Goal: Information Seeking & Learning: Learn about a topic

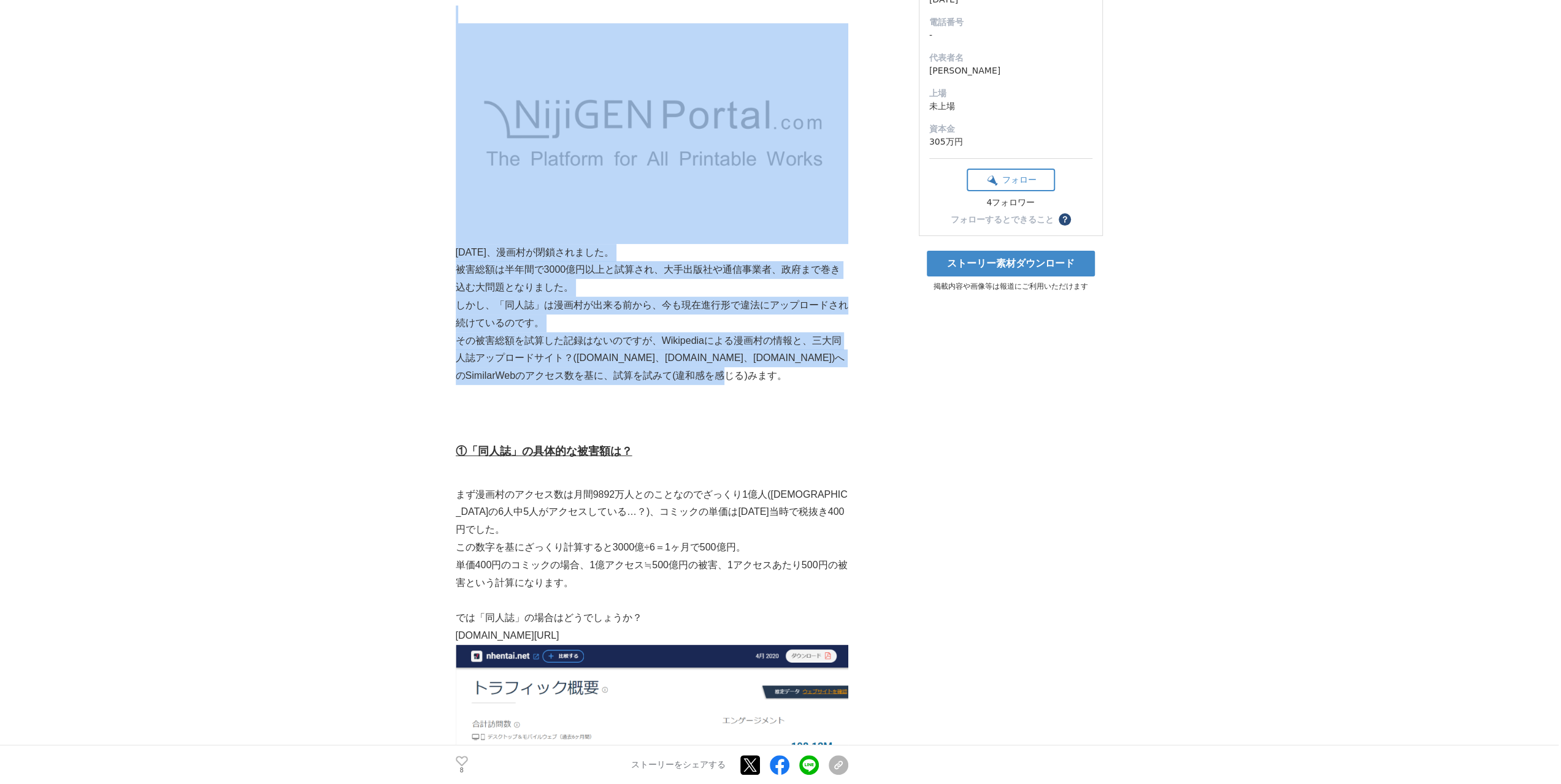
drag, startPoint x: 435, startPoint y: 246, endPoint x: 745, endPoint y: 382, distance: 338.5
click at [745, 382] on p "その被害総額を試算した記録はないのですが、Wikipediaによる漫画村の情報と、三大同人誌アップロードサイト？([DOMAIN_NAME]、[DOMAIN_…" at bounding box center [652, 358] width 393 height 52
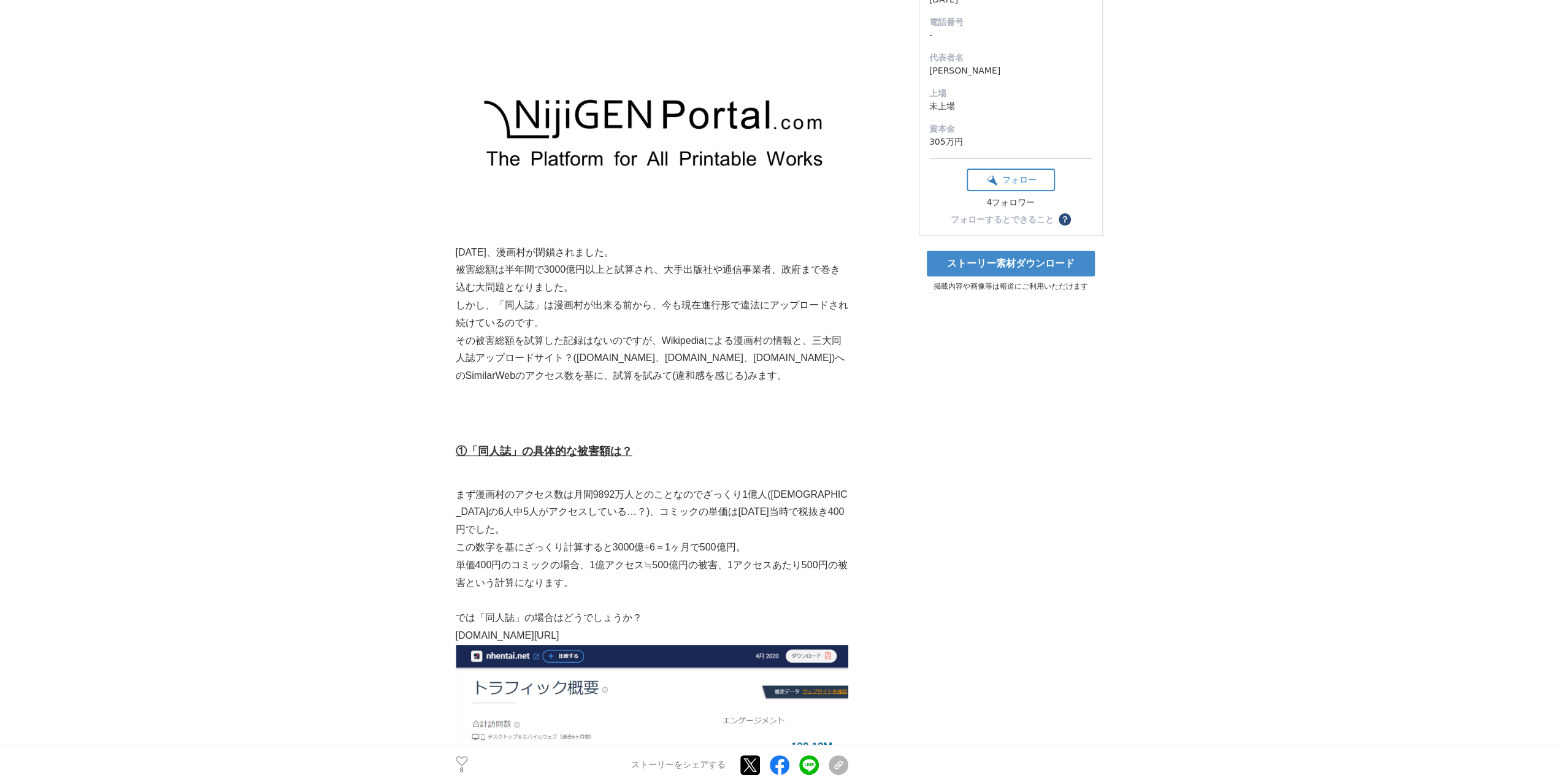
scroll to position [408, 0]
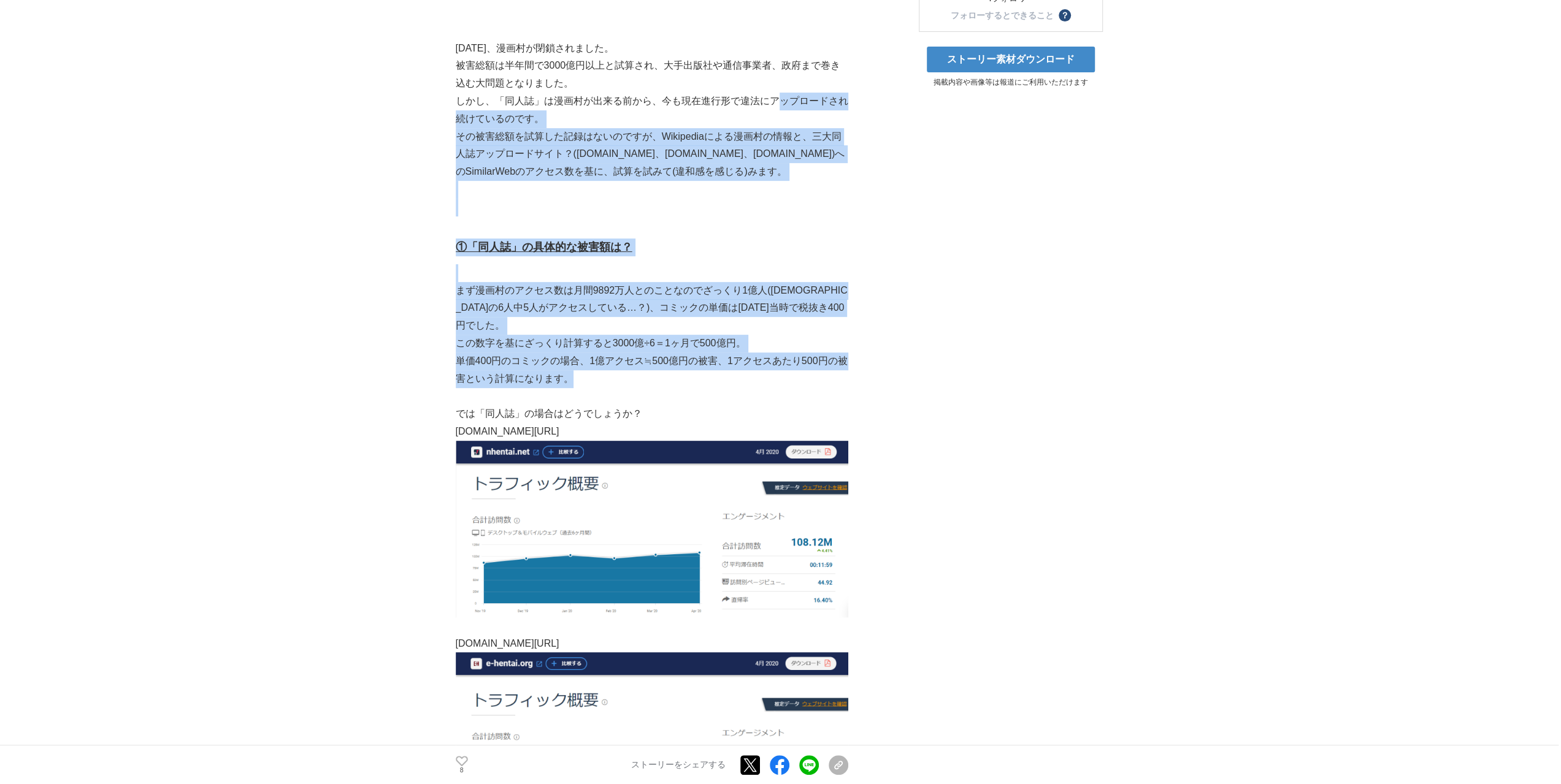
drag, startPoint x: 769, startPoint y: 175, endPoint x: 756, endPoint y: 361, distance: 186.5
click at [756, 361] on p "単価400円のコミックの場合、1億アクセス≒500億円の被害、1アクセスあたり500円の被害という計算になります。" at bounding box center [652, 370] width 393 height 35
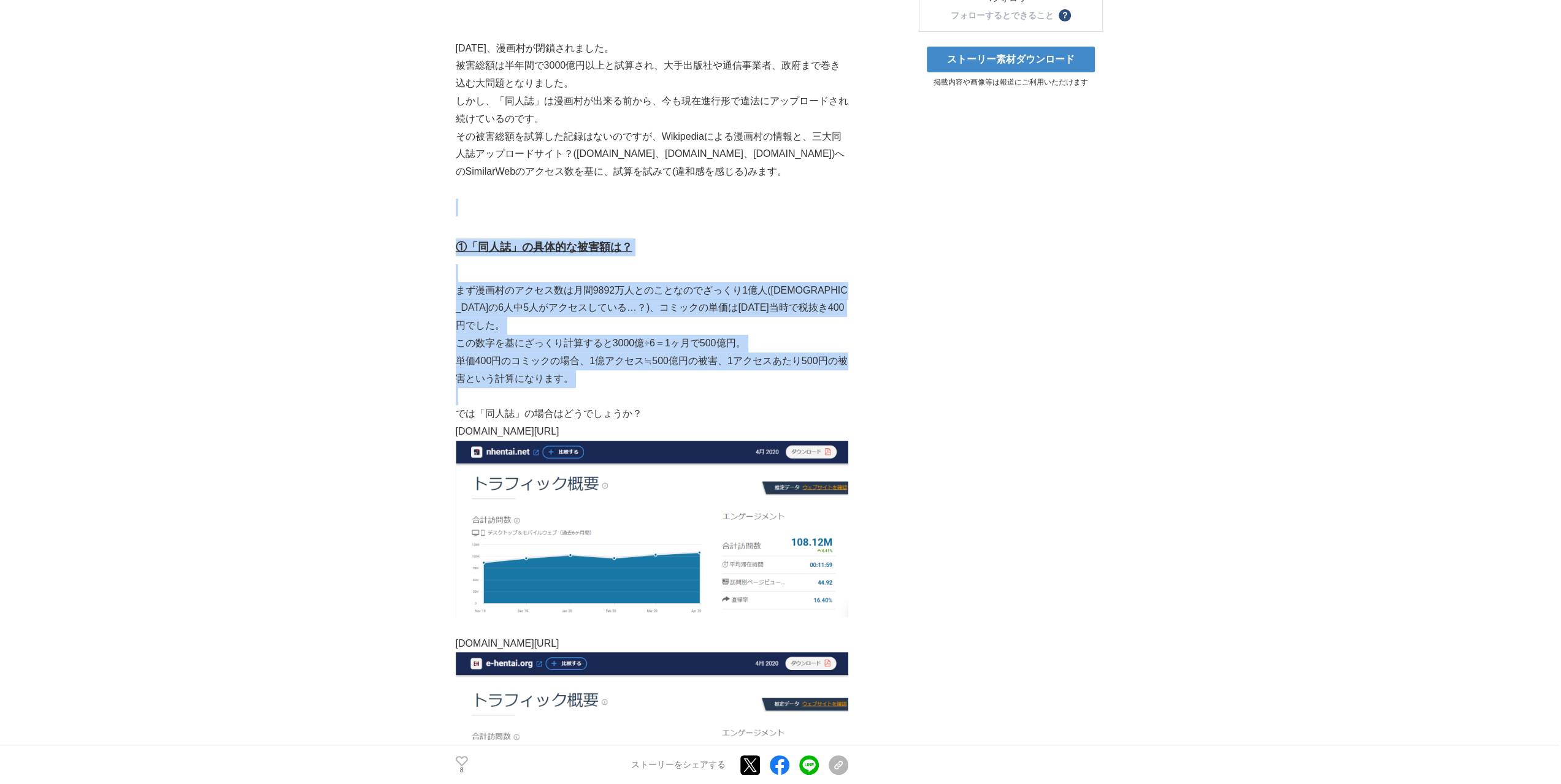
drag, startPoint x: 736, startPoint y: 378, endPoint x: 767, endPoint y: 204, distance: 176.7
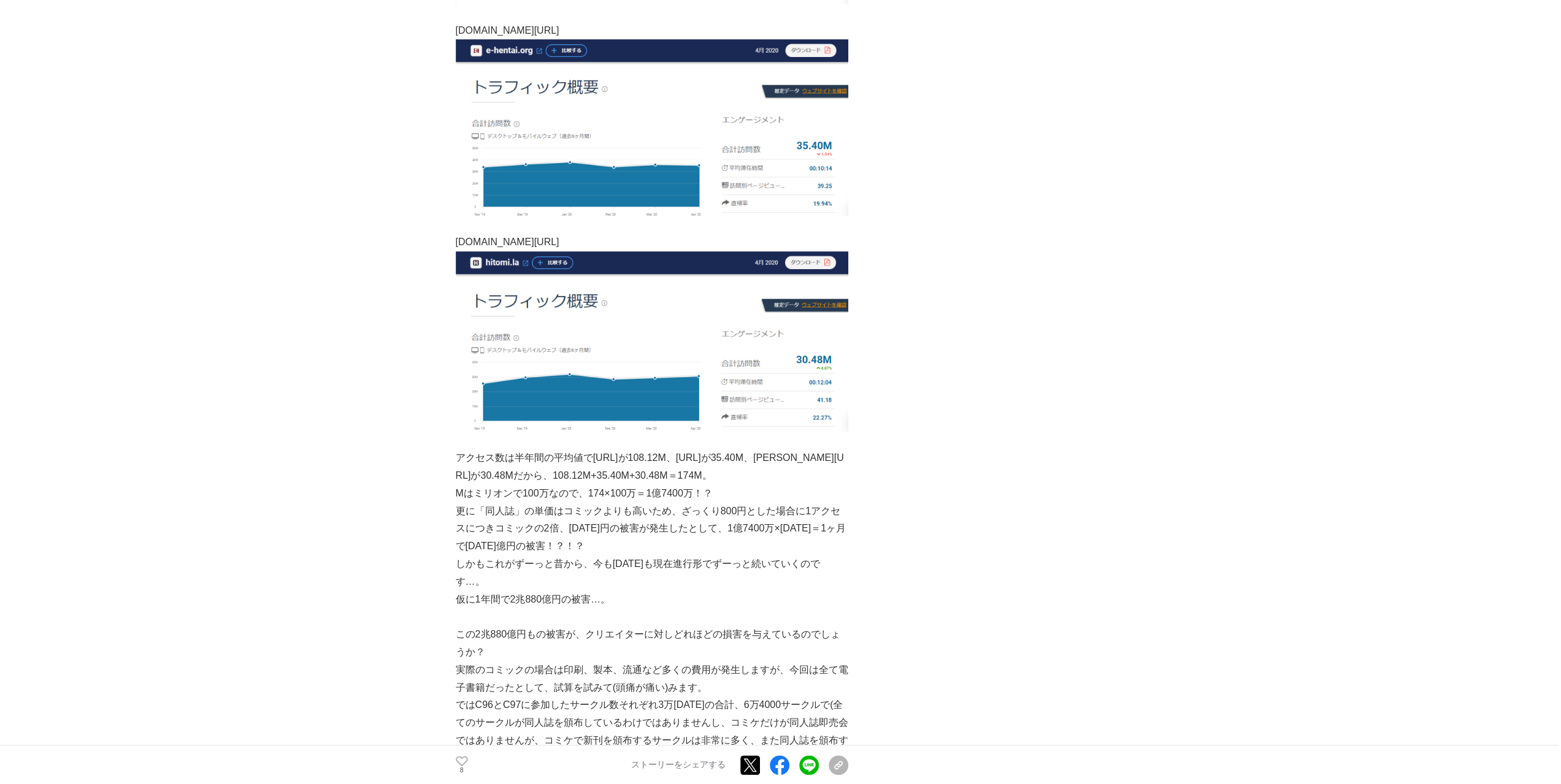
scroll to position [1226, 0]
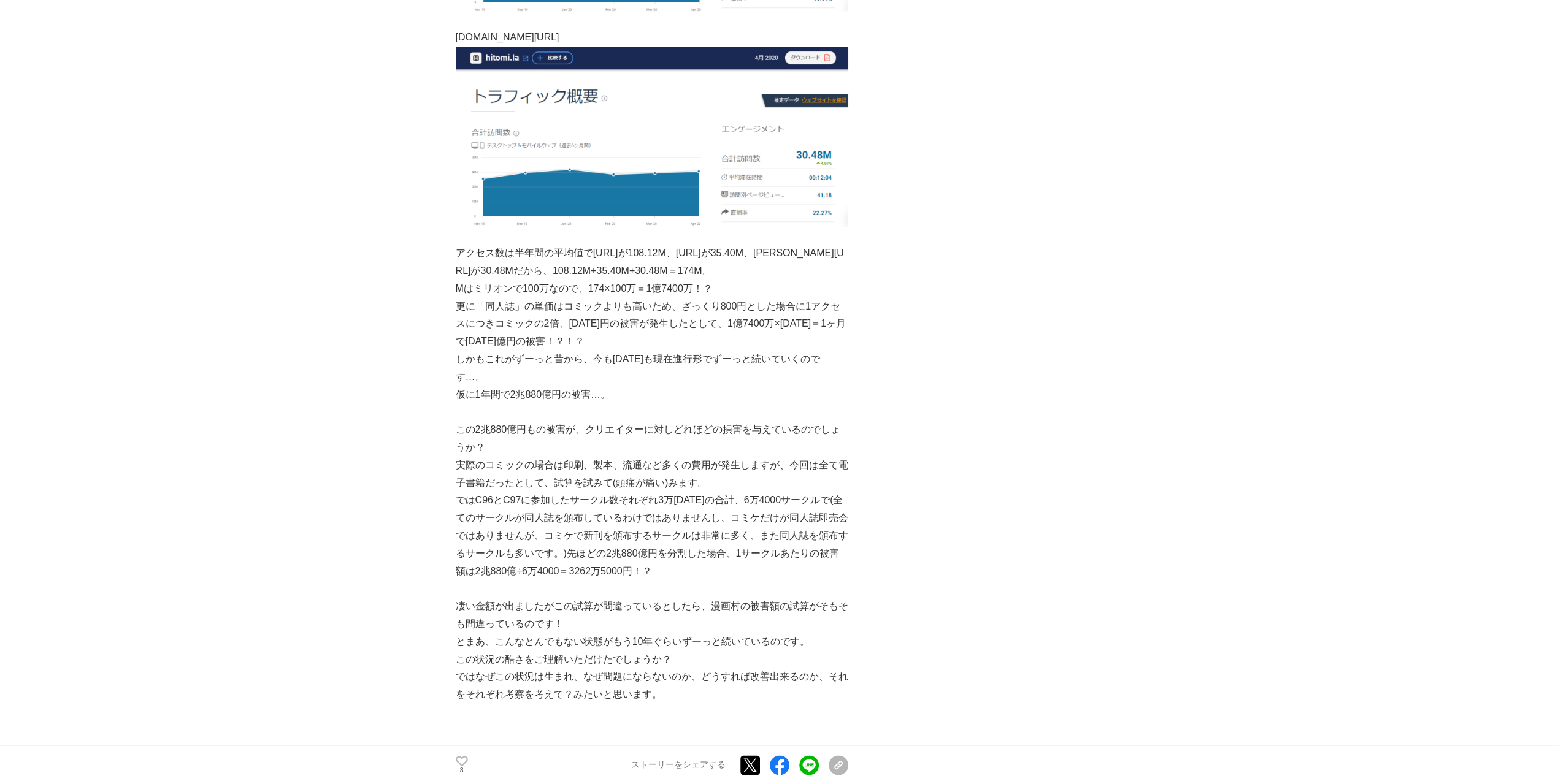
drag, startPoint x: 467, startPoint y: 244, endPoint x: 756, endPoint y: 415, distance: 335.8
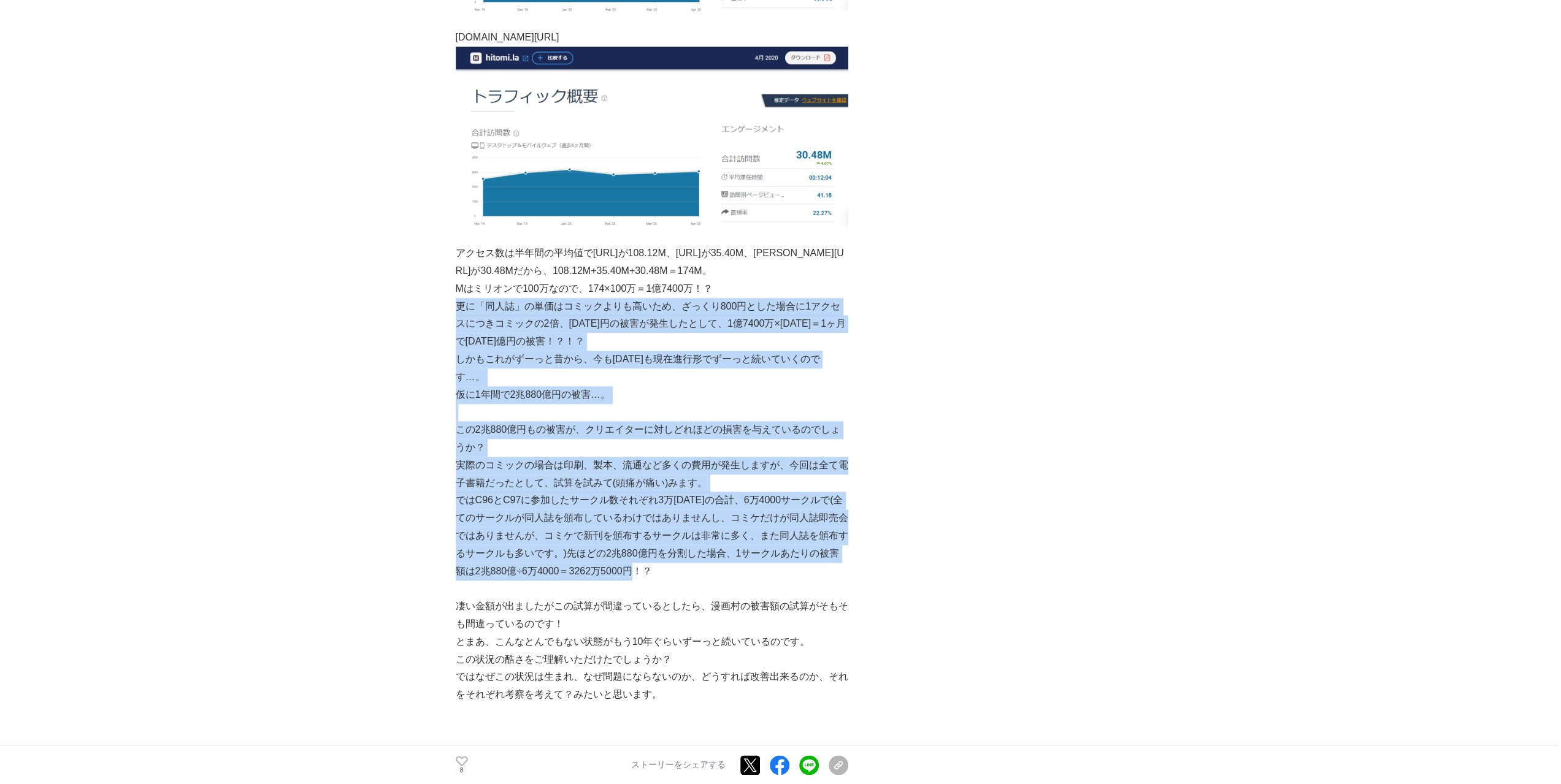
drag, startPoint x: 762, startPoint y: 272, endPoint x: 761, endPoint y: 529, distance: 257.0
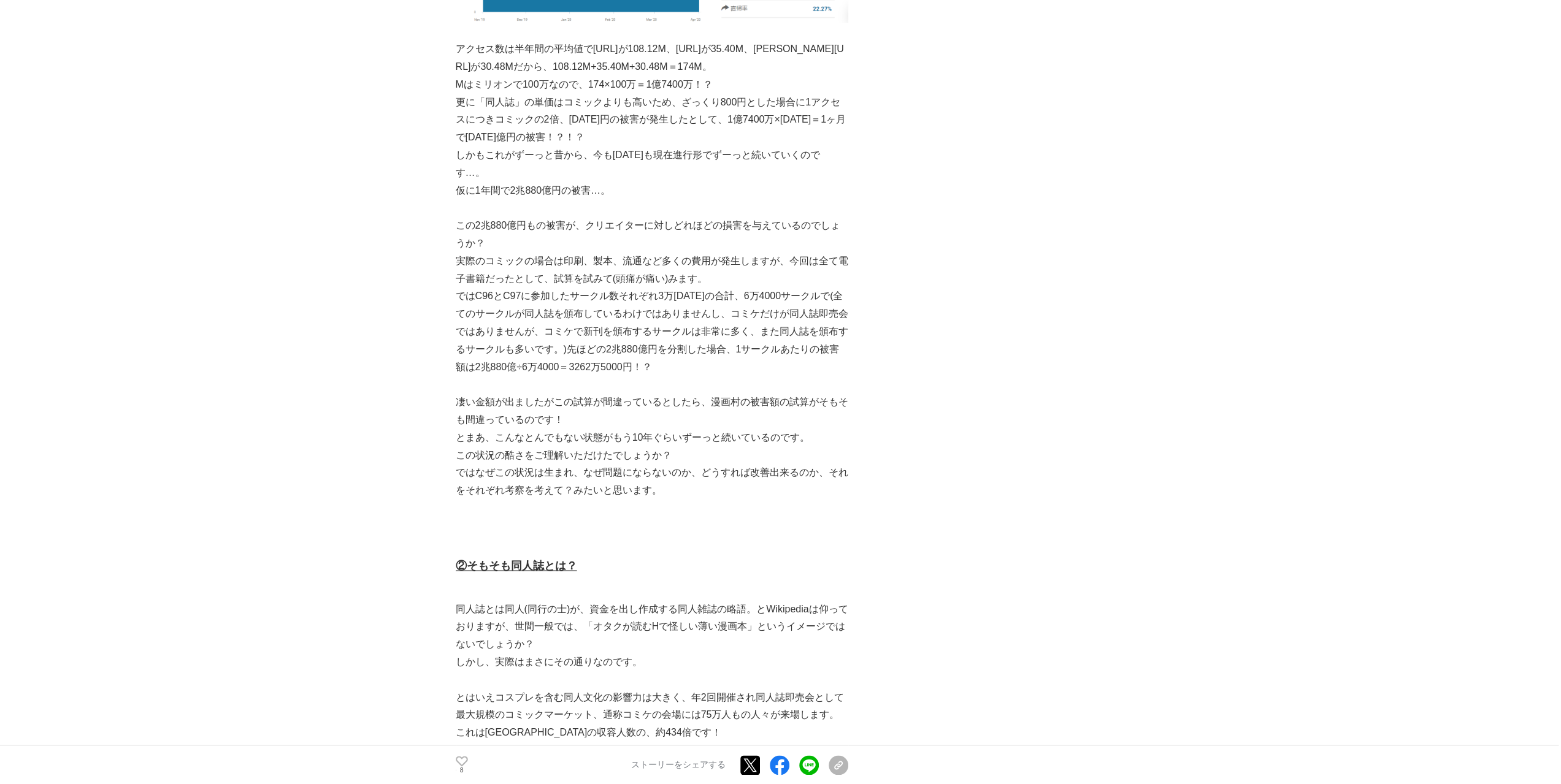
click at [765, 464] on p "ではなぜこの状況は生まれ、なぜ問題にならないのか、どうすれば改善出来るのか、それをそれぞれ考察を考えて？みたいと思います。" at bounding box center [652, 481] width 393 height 35
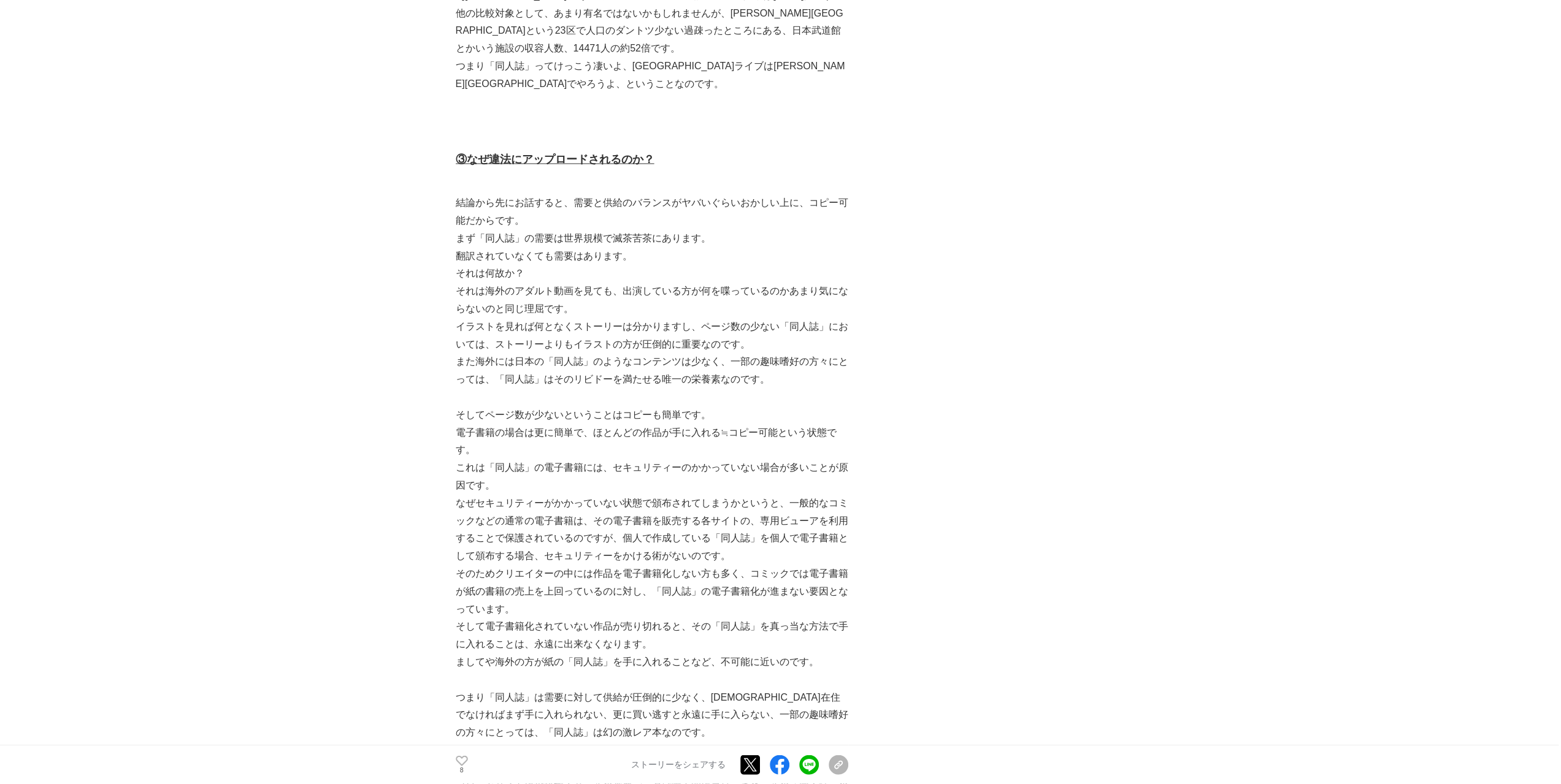
scroll to position [2248, 0]
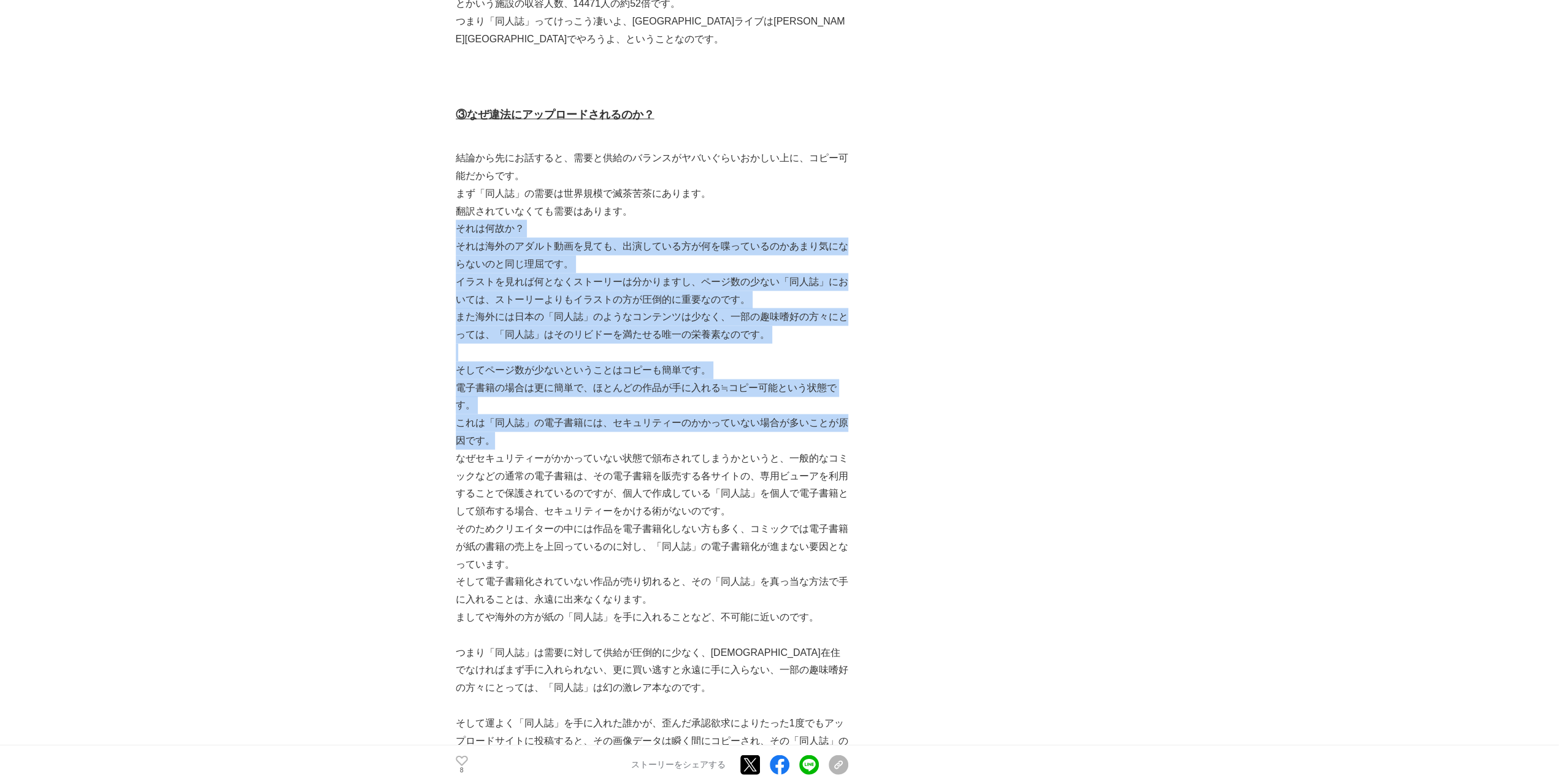
drag, startPoint x: 742, startPoint y: 172, endPoint x: 721, endPoint y: 402, distance: 231.0
click at [721, 414] on p "これは「同人誌」の電子書籍には、セキュリティーのかかっていない場合が多いことが原因です。" at bounding box center [652, 431] width 393 height 35
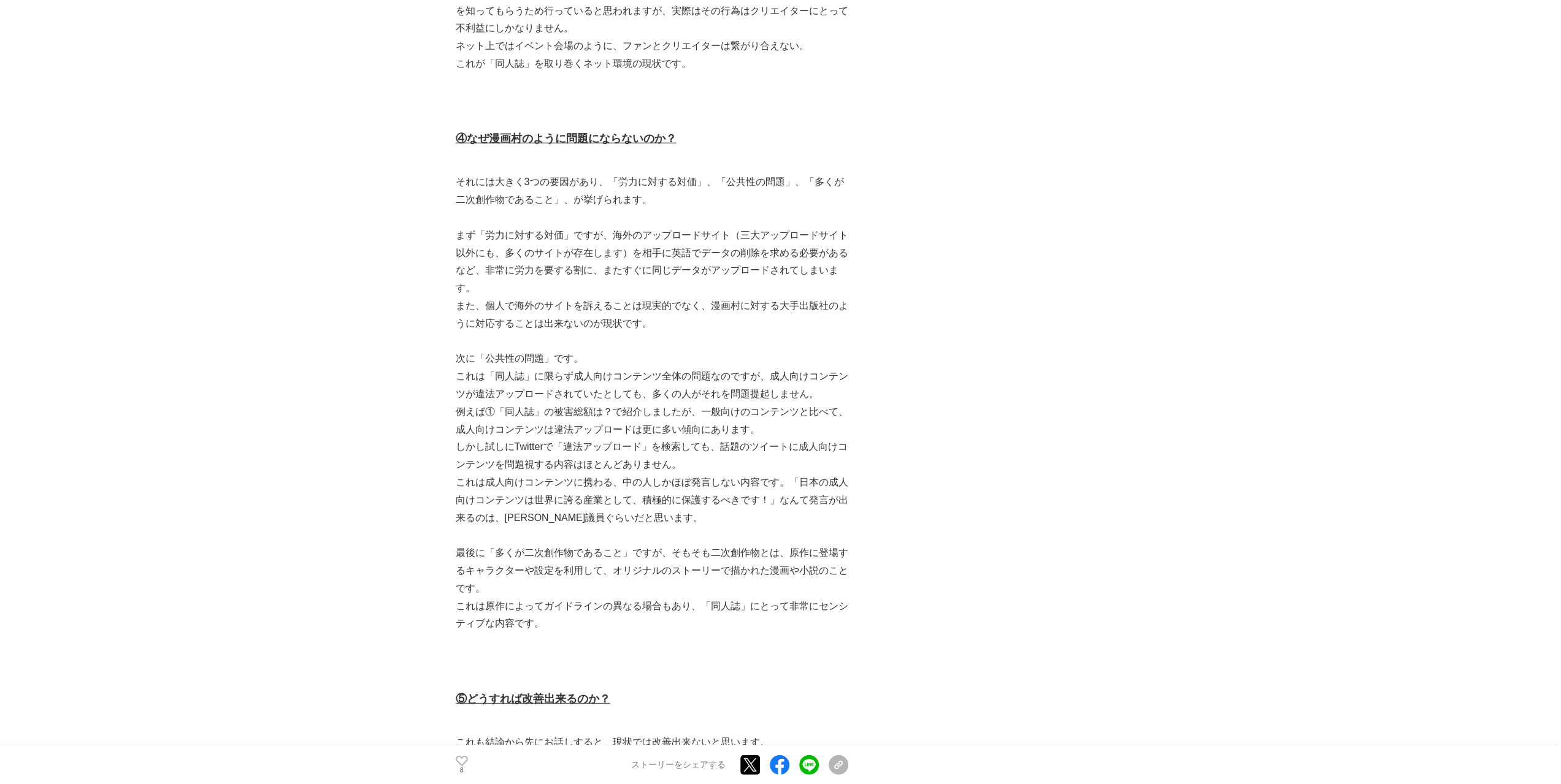
scroll to position [3270, 0]
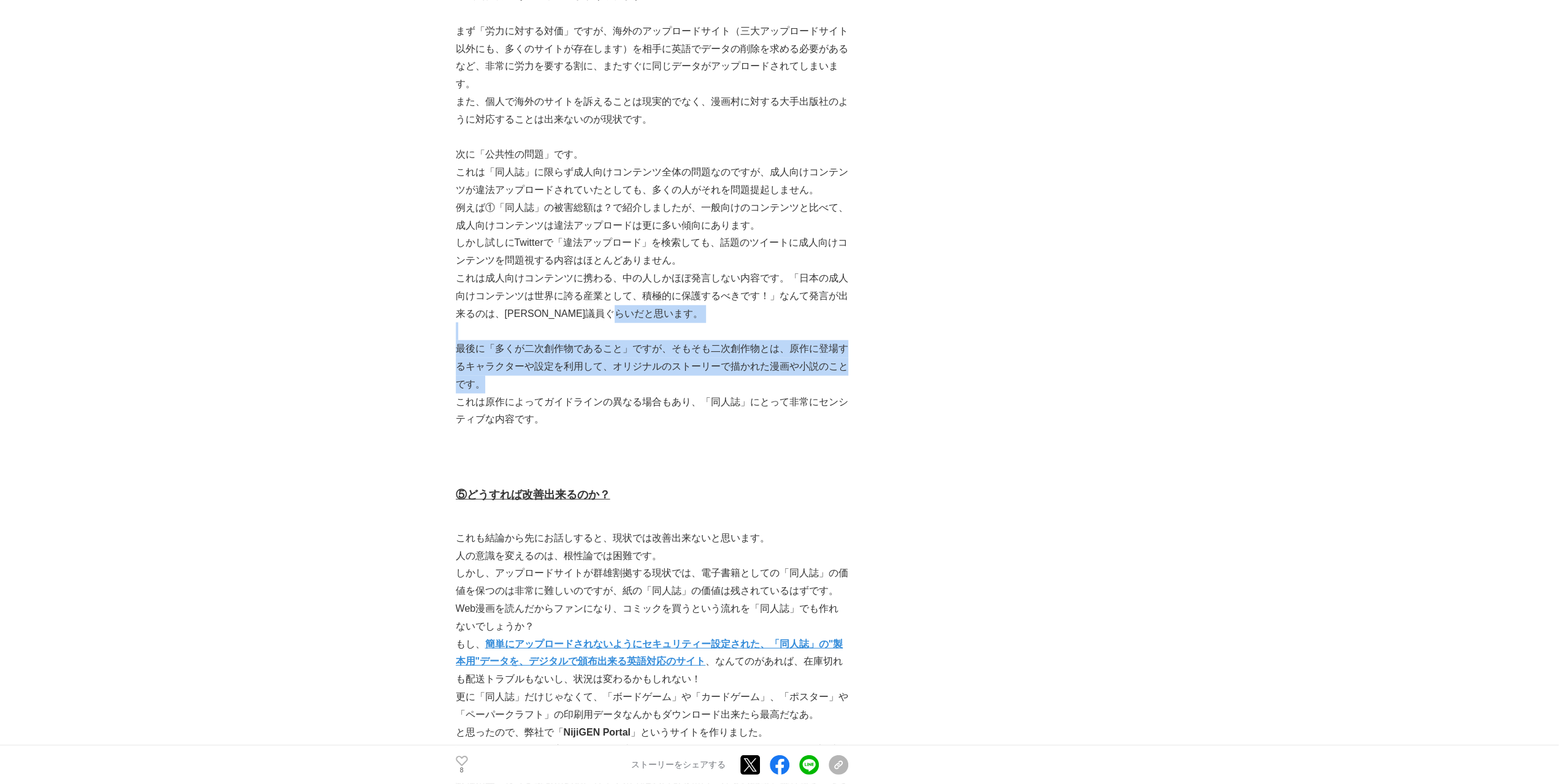
drag, startPoint x: 736, startPoint y: 282, endPoint x: 729, endPoint y: 344, distance: 62.4
click at [729, 344] on div "[DATE]、漫画村が閉鎖されました。 被害総額は半年間で3000億円以上と試算され、大手出版社や通信事業者、政府まで巻き込む大問題となりました。 しかし、「…" at bounding box center [652, 375] width 393 height 6895
click at [729, 344] on p "最後に「多くが二次創作物であること」ですが、そもそも二次創作物とは、原作に登場するキャラクターや設定を利用して、オリジナルのストーリーで描かれた漫画や小説のこ…" at bounding box center [652, 366] width 393 height 52
drag, startPoint x: 729, startPoint y: 344, endPoint x: 759, endPoint y: 128, distance: 218.1
click at [754, 213] on div "[DATE]、漫画村が閉鎖されました。 被害総額は半年間で3000億円以上と試算され、大手出版社や通信事業者、政府まで巻き込む大問題となりました。 しかし、「…" at bounding box center [652, 375] width 393 height 6895
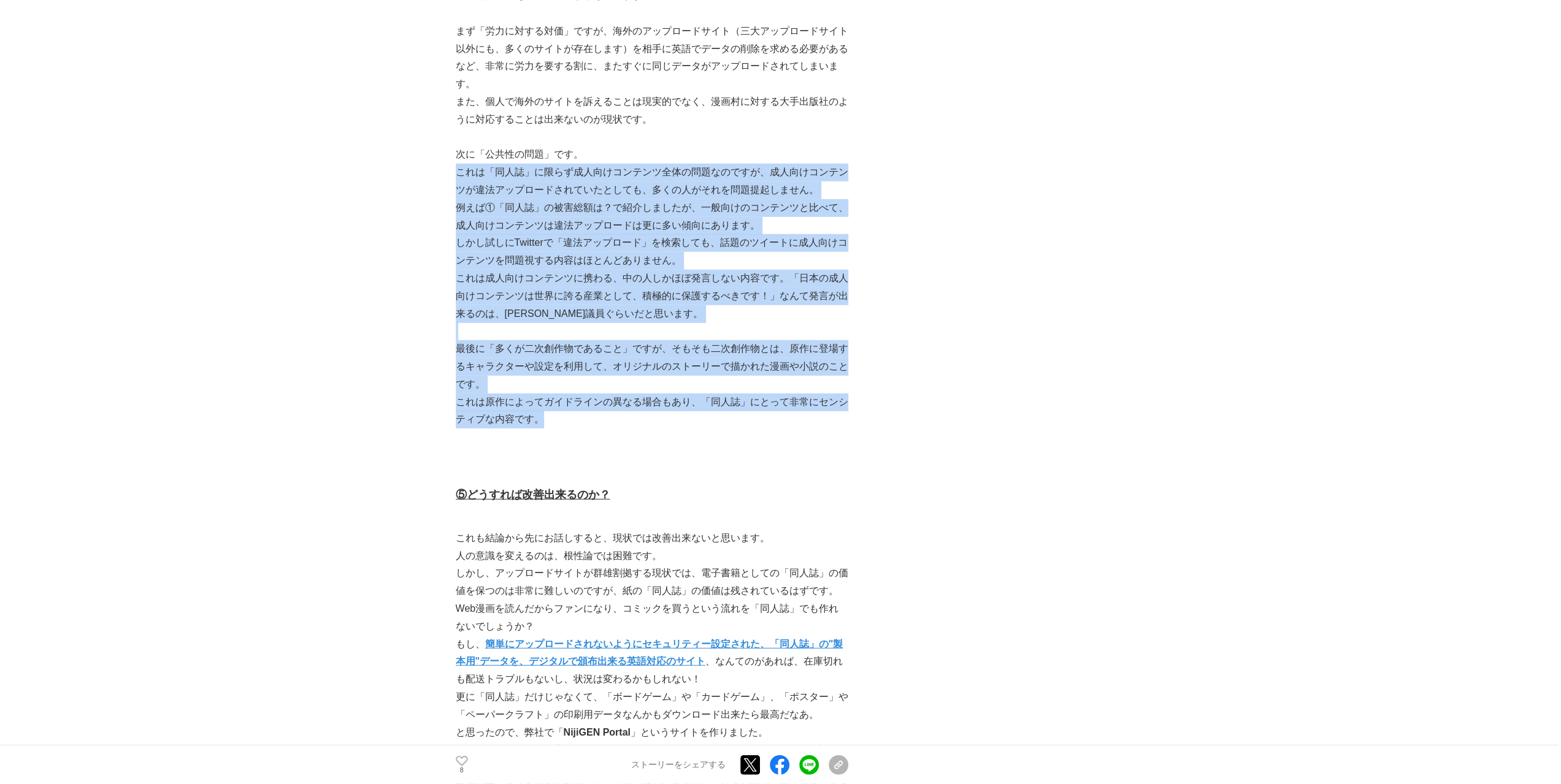
drag, startPoint x: 759, startPoint y: 150, endPoint x: 728, endPoint y: 387, distance: 239.0
click at [728, 387] on div "[DATE]、漫画村が閉鎖されました。 被害総額は半年間で3000億円以上と試算され、大手出版社や通信事業者、政府まで巻き込む大問題となりました。 しかし、「…" at bounding box center [652, 375] width 393 height 6895
click at [728, 394] on p "これは原作によってガイドラインの異なる場合もあり、「同人誌」にとって非常にセンシティブな内容です。" at bounding box center [652, 411] width 393 height 35
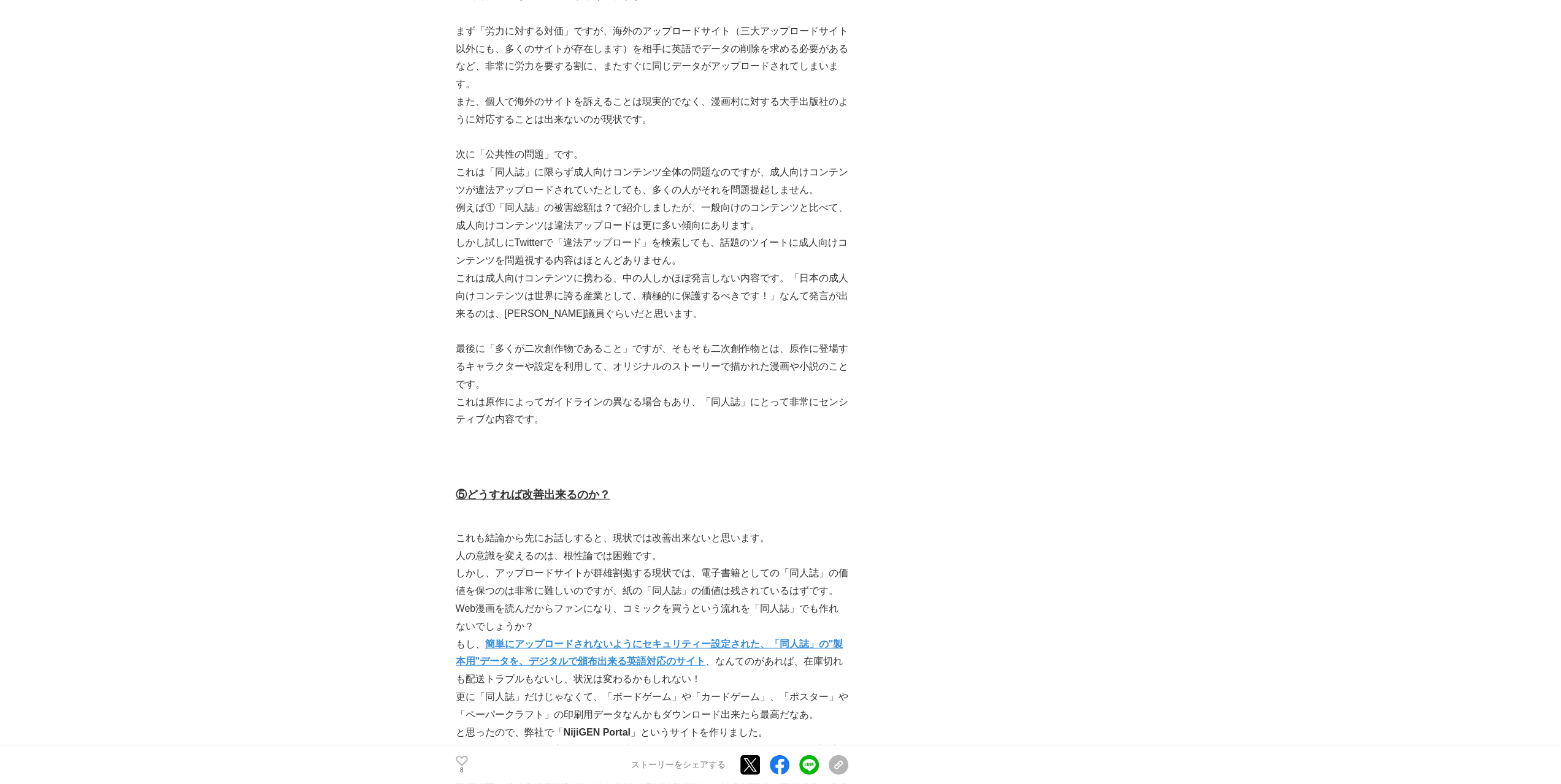
scroll to position [3474, 0]
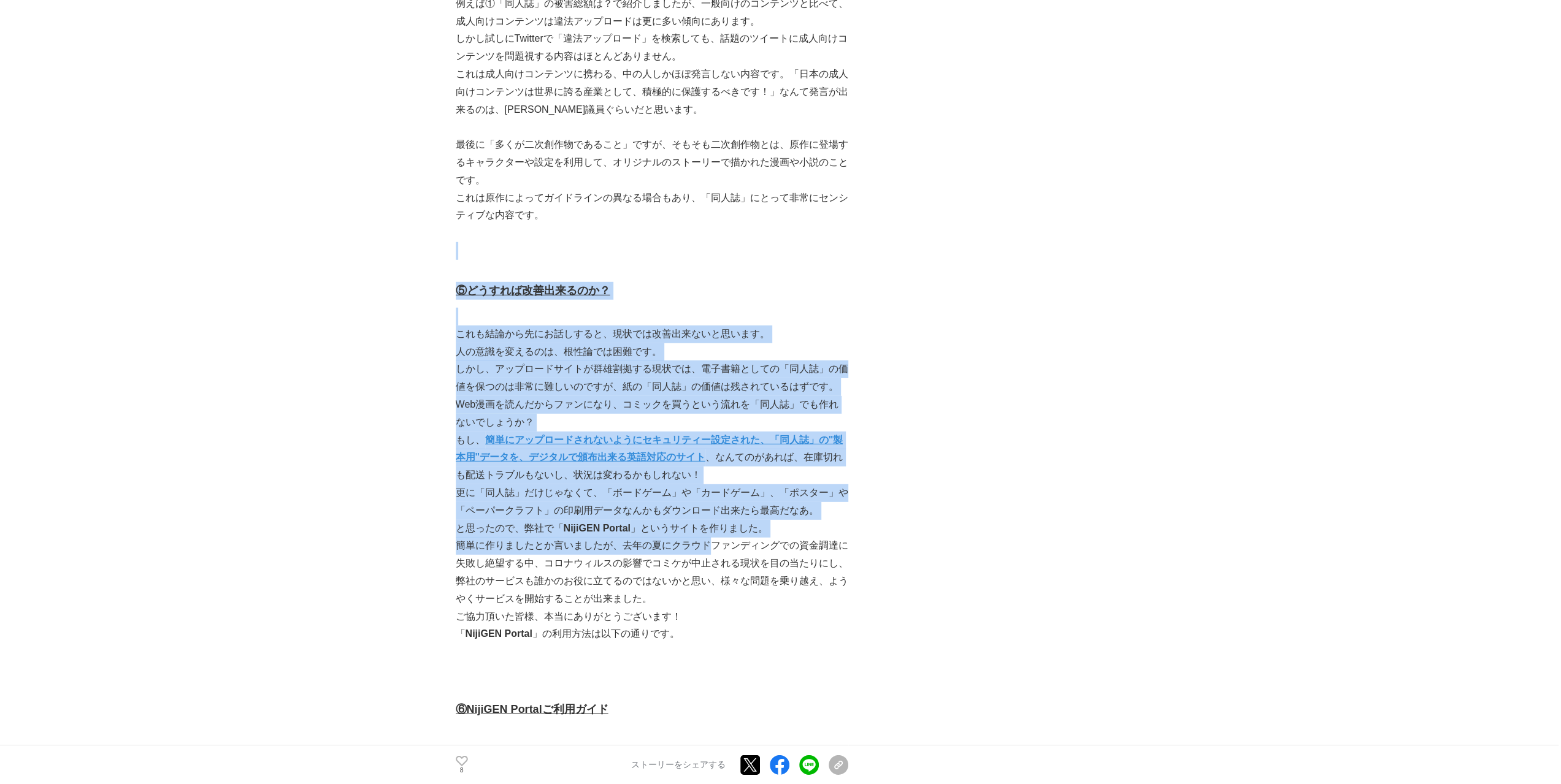
drag, startPoint x: 738, startPoint y: 211, endPoint x: 708, endPoint y: 508, distance: 298.5
click at [708, 508] on div "[DATE]、漫画村が閉鎖されました。 被害総額は半年間で3000億円以上と試算され、大手出版社や通信事業者、政府まで巻き込む大問題となりました。 しかし、「…" at bounding box center [652, 170] width 393 height 6895
click at [708, 537] on p "簡単に作りましたとか言いましたが、去年の夏にクラウドファンディングでの資金調達に失敗し絶望する中、コロナウィルスの影響でコミケが中止される現状を目の当たりにし…" at bounding box center [652, 572] width 393 height 70
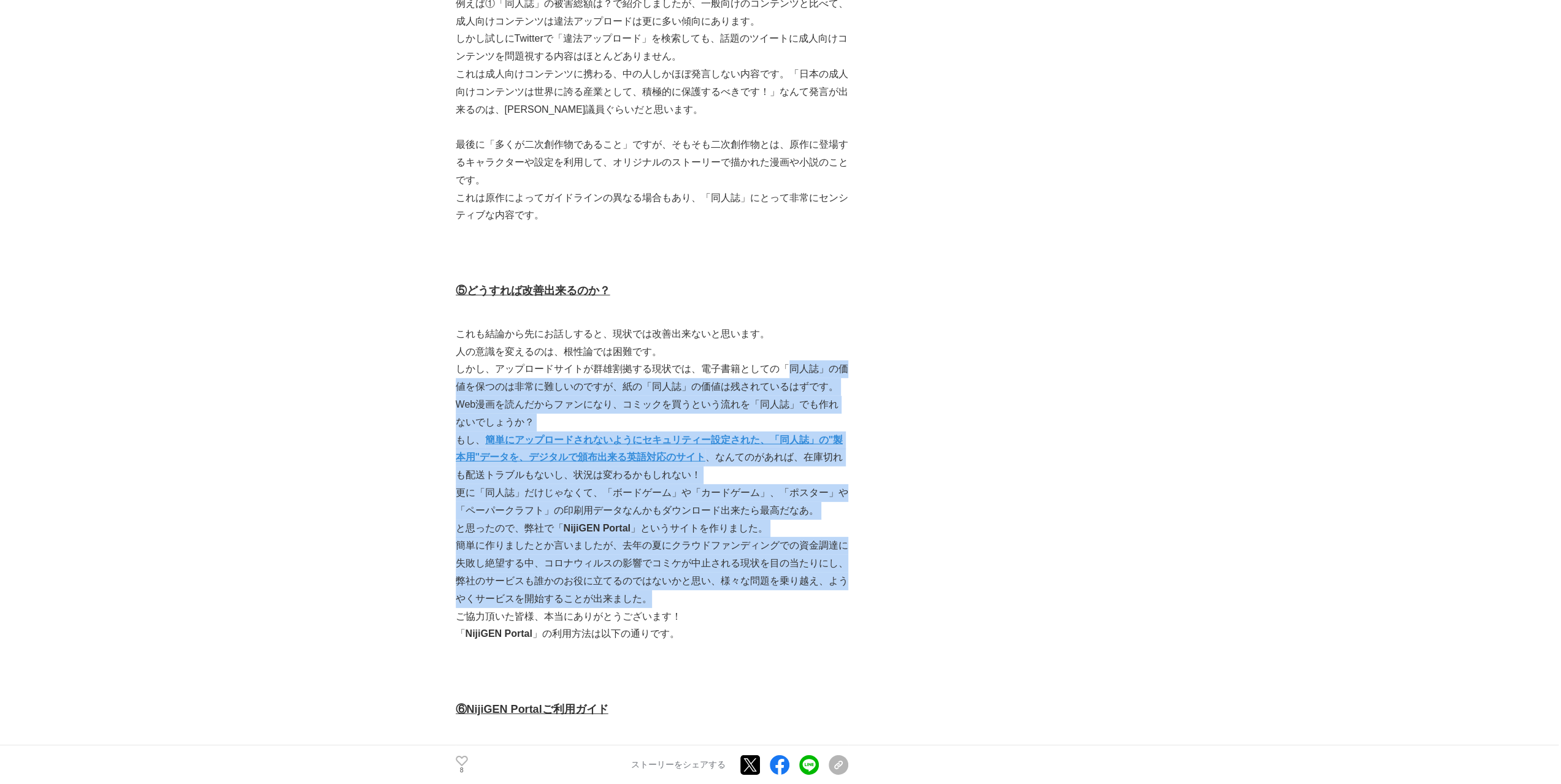
drag, startPoint x: 775, startPoint y: 537, endPoint x: 792, endPoint y: 323, distance: 214.7
click at [792, 332] on div "[DATE]、漫画村が閉鎖されました。 被害総額は半年間で3000億円以上と試算され、大手出版社や通信事業者、政府まで巻き込む大問題となりました。 しかし、「…" at bounding box center [652, 170] width 393 height 6895
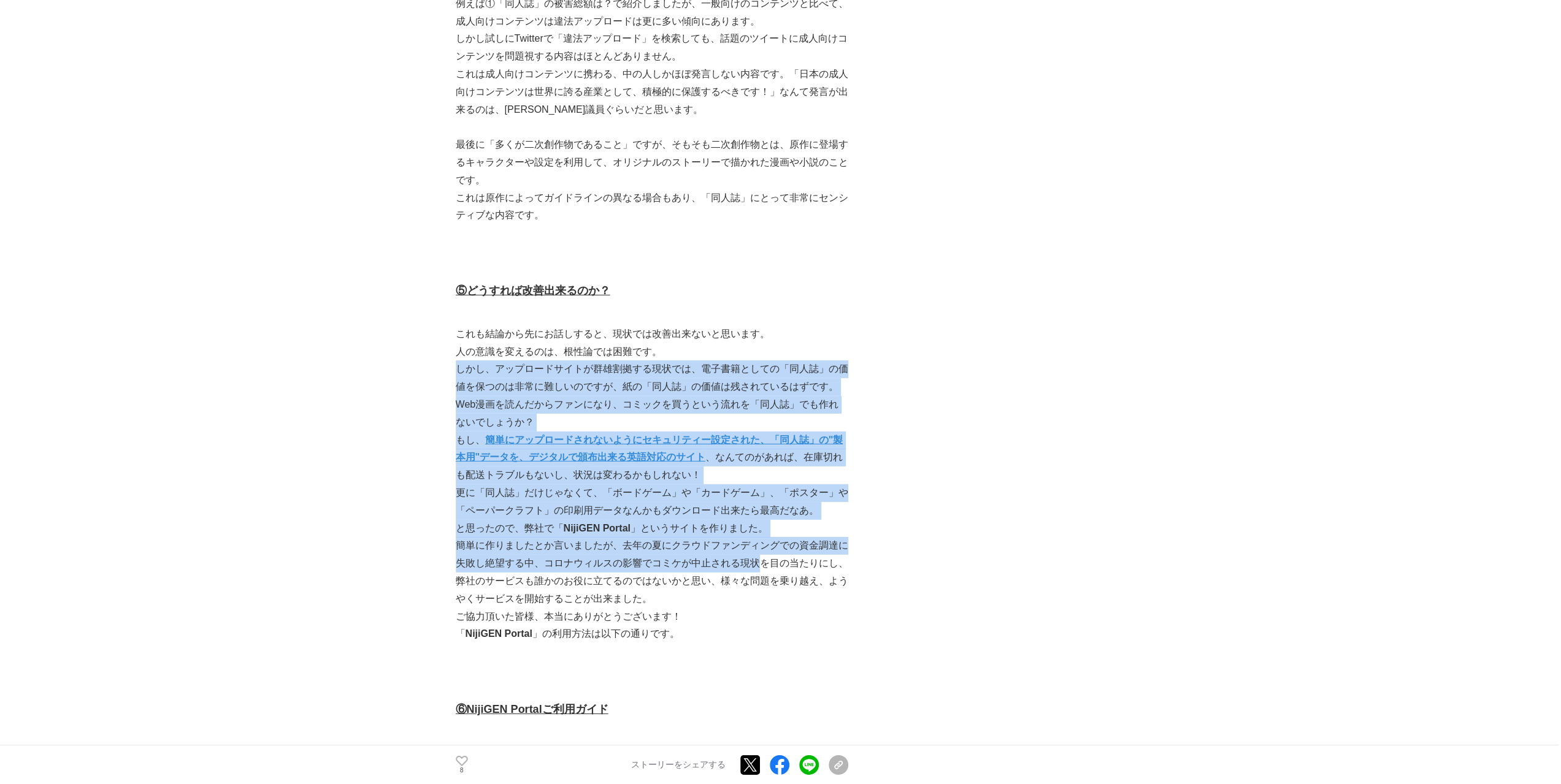
drag, startPoint x: 792, startPoint y: 312, endPoint x: 759, endPoint y: 534, distance: 224.4
click at [759, 534] on div "[DATE]、漫画村が閉鎖されました。 被害総額は半年間で3000億円以上と試算され、大手出版社や通信事業者、政府まで巻き込む大問題となりました。 しかし、「…" at bounding box center [652, 170] width 393 height 6895
click at [759, 537] on p "簡単に作りましたとか言いましたが、去年の夏にクラウドファンディングでの資金調達に失敗し絶望する中、コロナウィルスの影響でコミケが中止される現状を目の当たりにし…" at bounding box center [652, 572] width 393 height 70
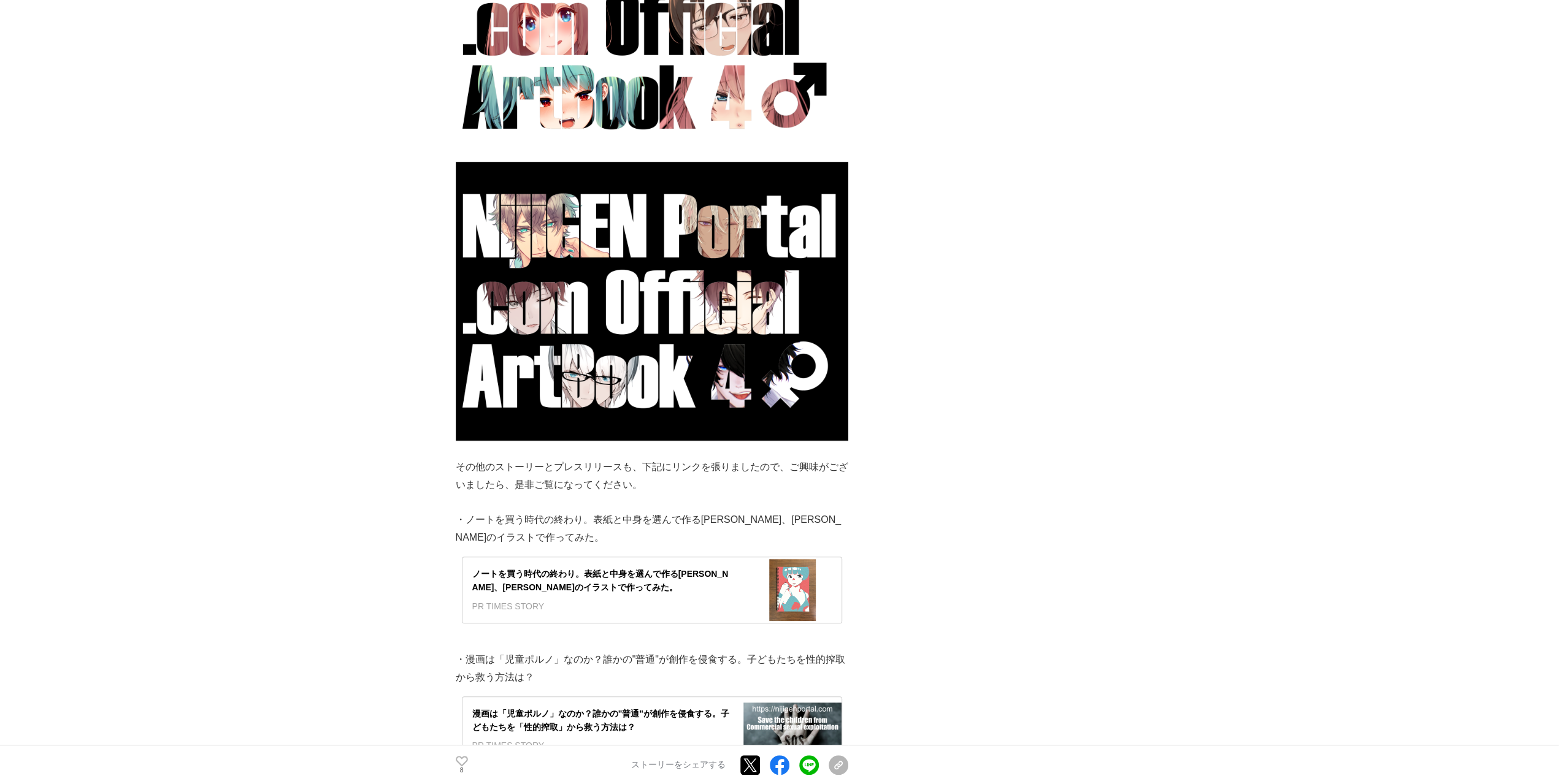
scroll to position [5518, 0]
